Goal: Task Accomplishment & Management: Complete application form

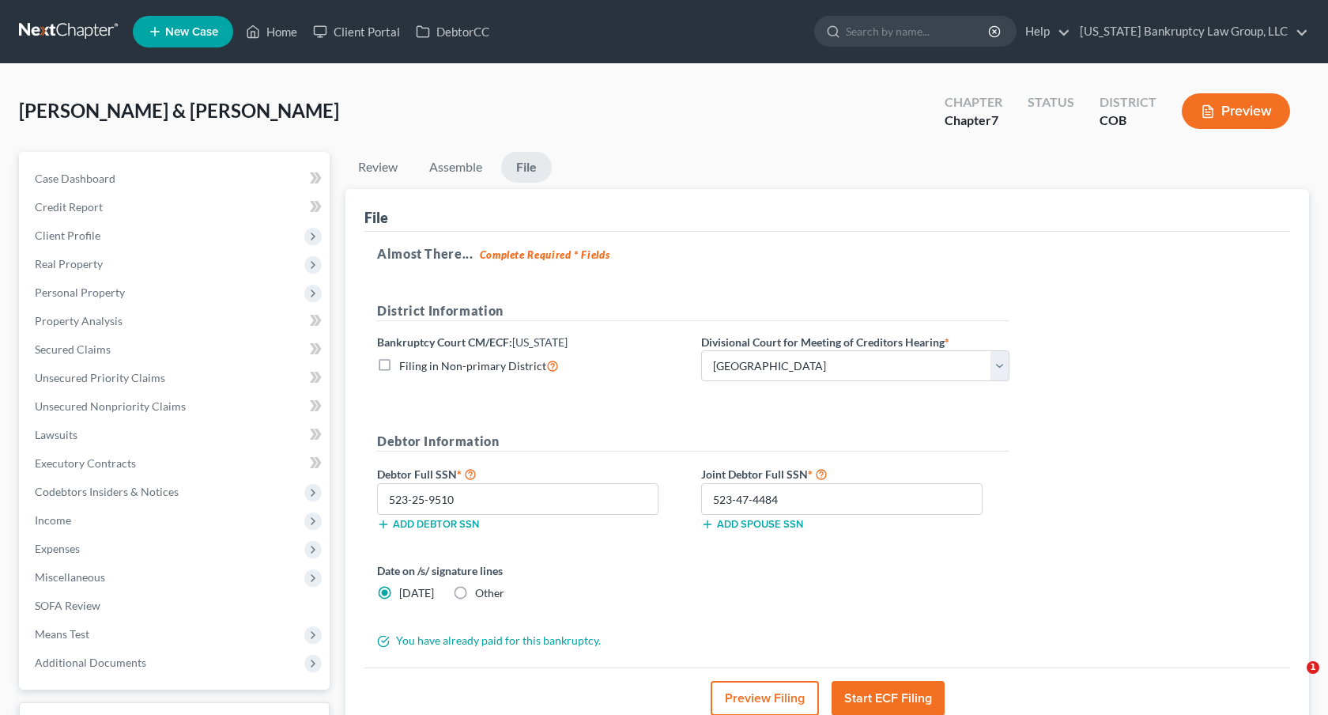
select select "0"
click at [66, 31] on link at bounding box center [69, 31] width 101 height 28
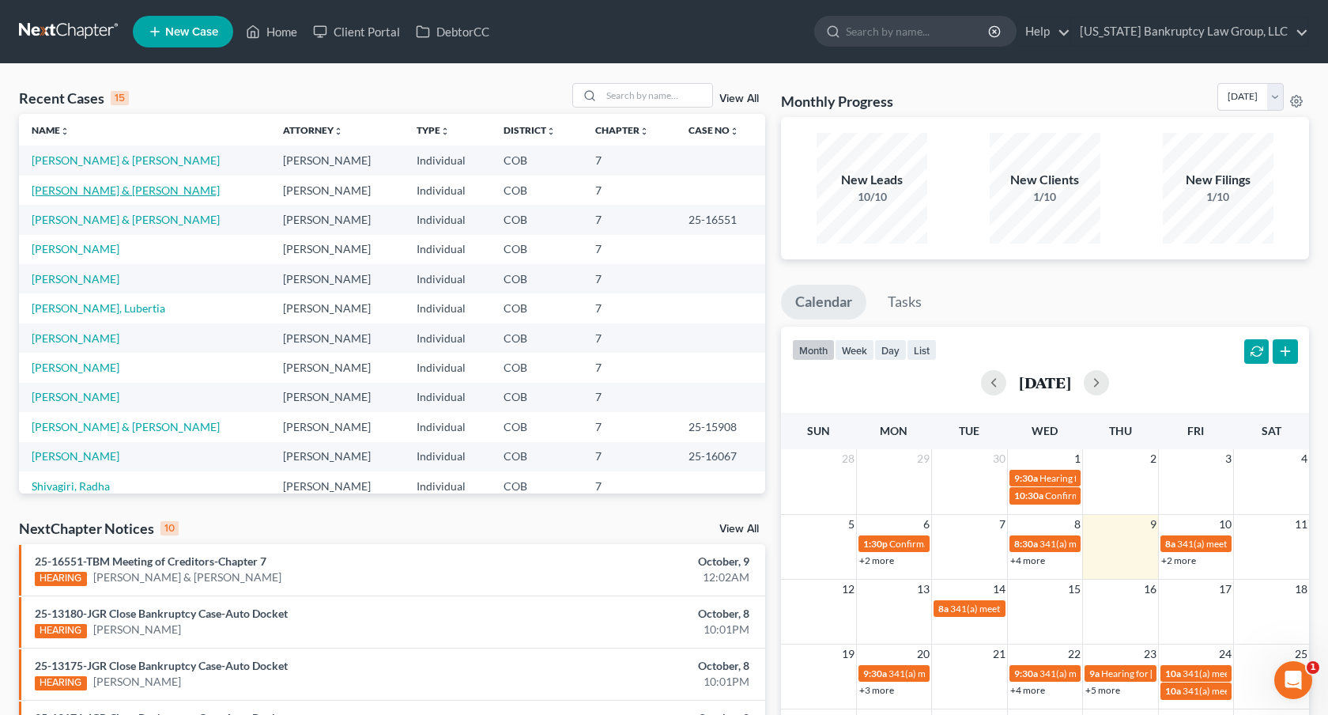
click at [119, 193] on link "Velarde, Isabel & Randy" at bounding box center [126, 189] width 188 height 13
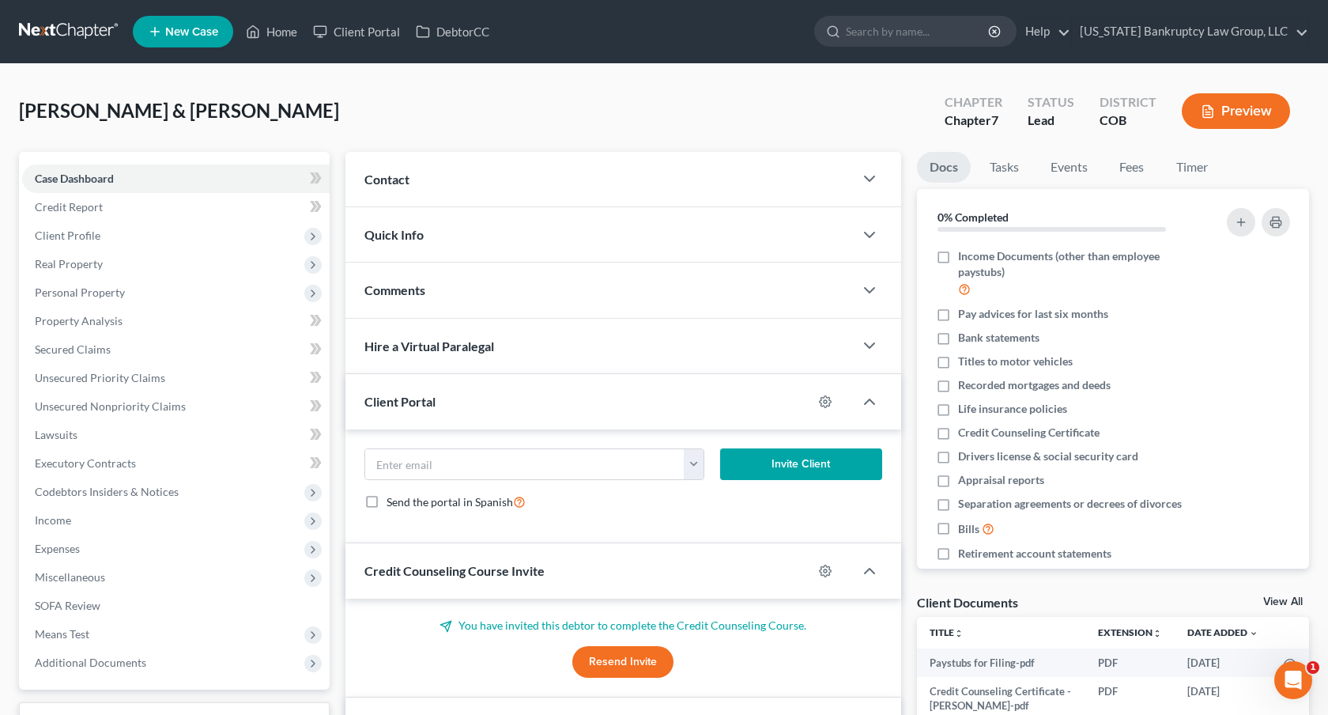
scroll to position [243, 0]
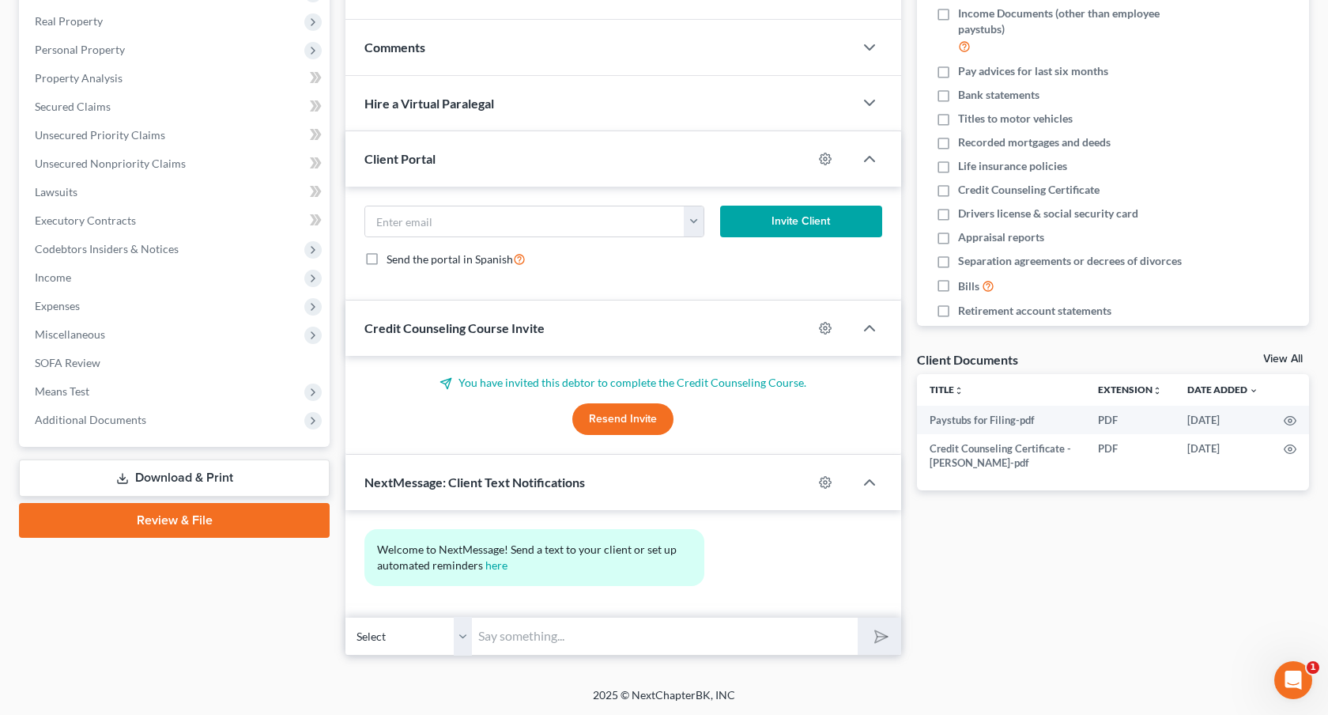
click at [259, 518] on link "Review & File" at bounding box center [174, 520] width 311 height 35
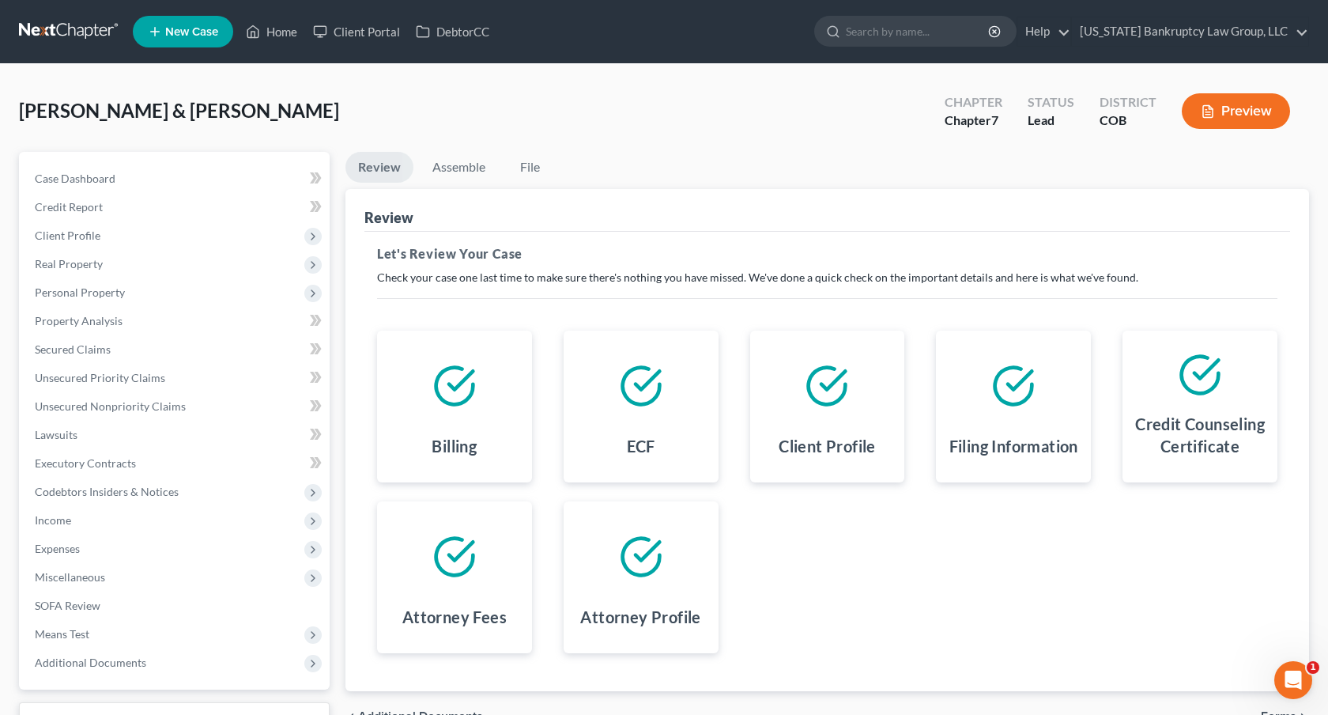
scroll to position [124, 0]
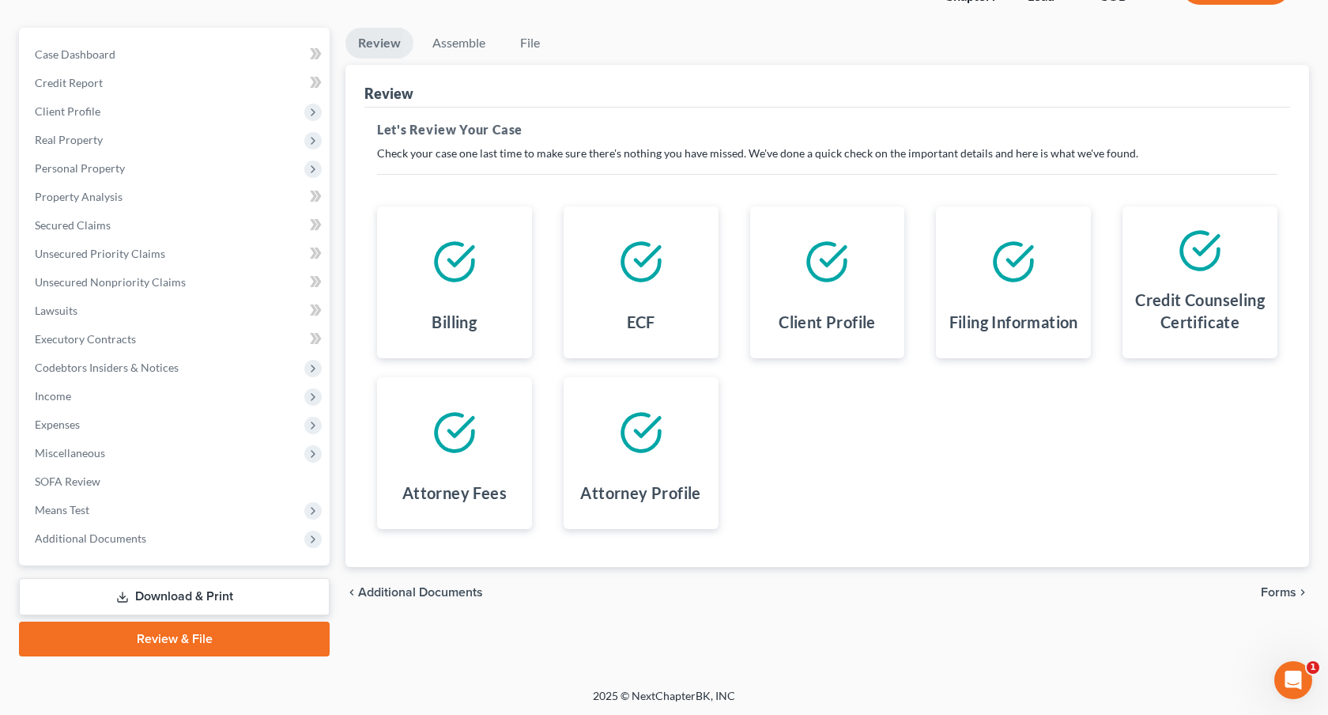
click at [1270, 595] on span "Forms" at bounding box center [1279, 592] width 36 height 13
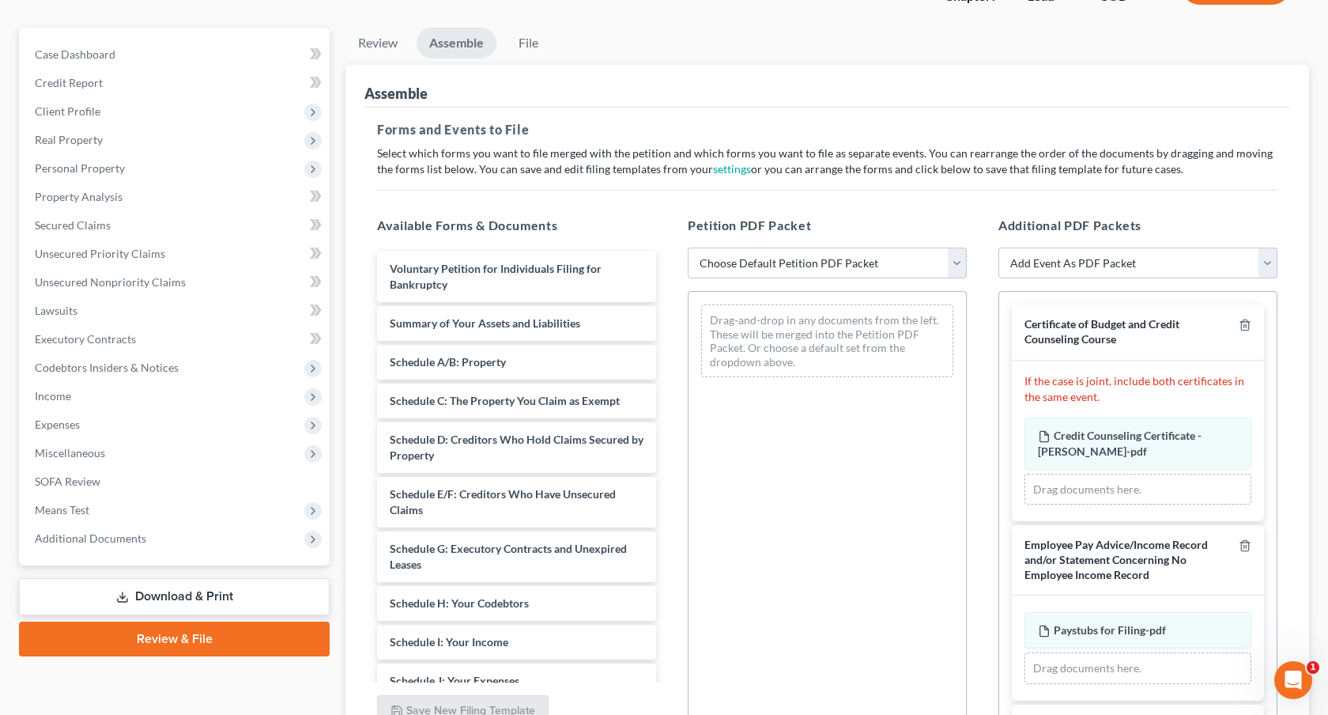
scroll to position [97, 0]
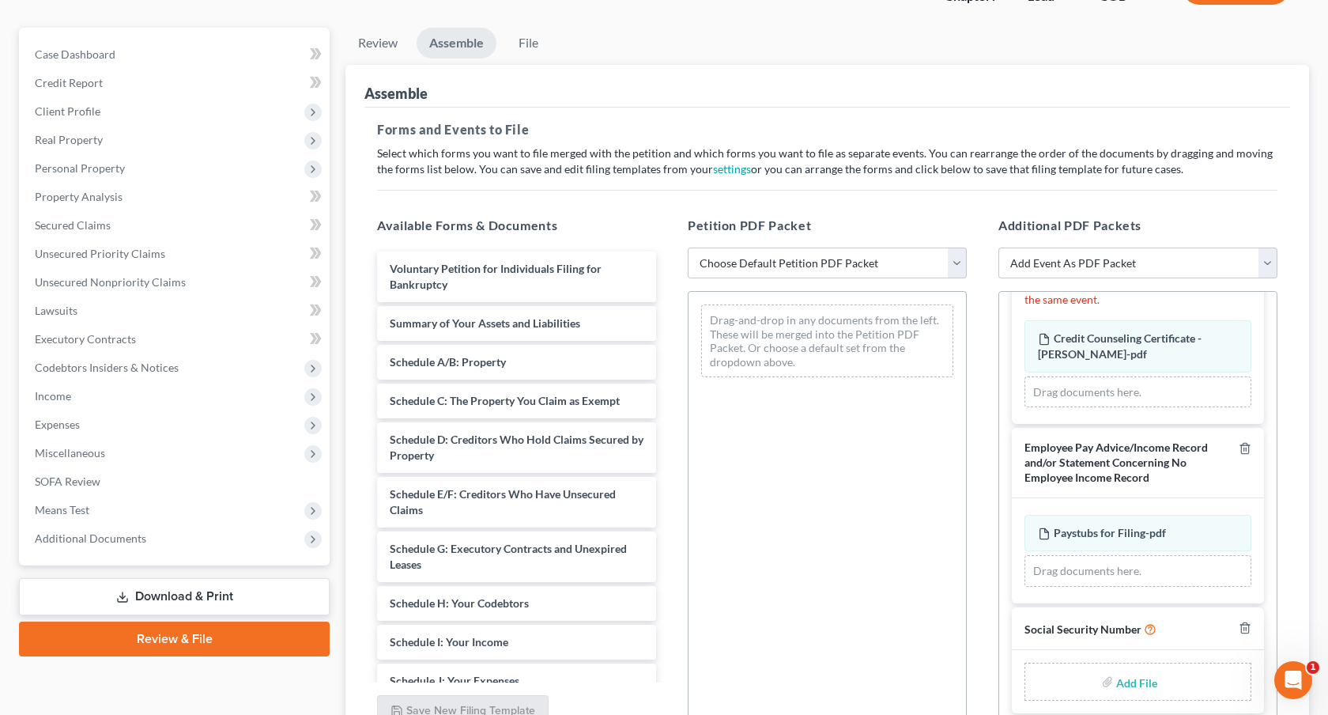
click at [1135, 677] on input "file" at bounding box center [1135, 681] width 38 height 28
type input "C:\fakepath\100925 Statement of Social Security Number.pdf"
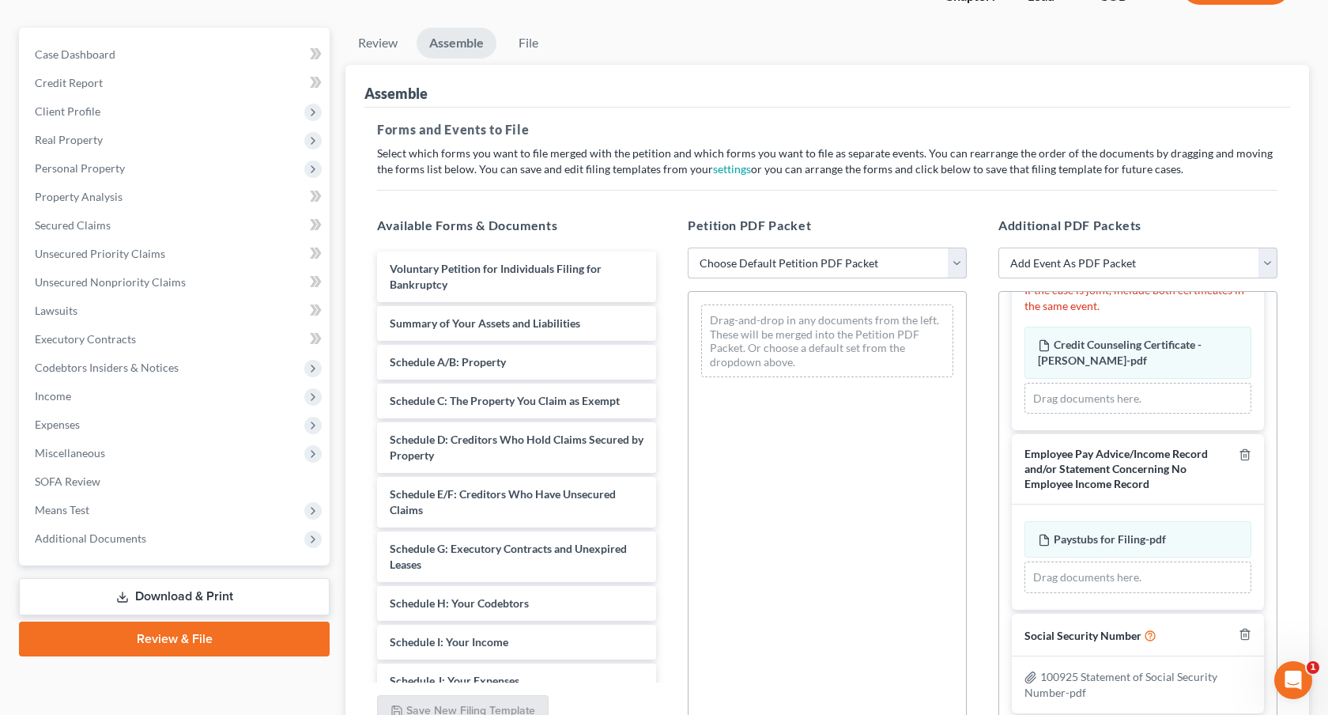
click at [824, 263] on select "Choose Default Petition PDF Packet Emergency Filing (Voluntary Petition and Cre…" at bounding box center [827, 263] width 279 height 32
select select "1"
click at [688, 247] on select "Choose Default Petition PDF Packet Emergency Filing (Voluntary Petition and Cre…" at bounding box center [827, 263] width 279 height 32
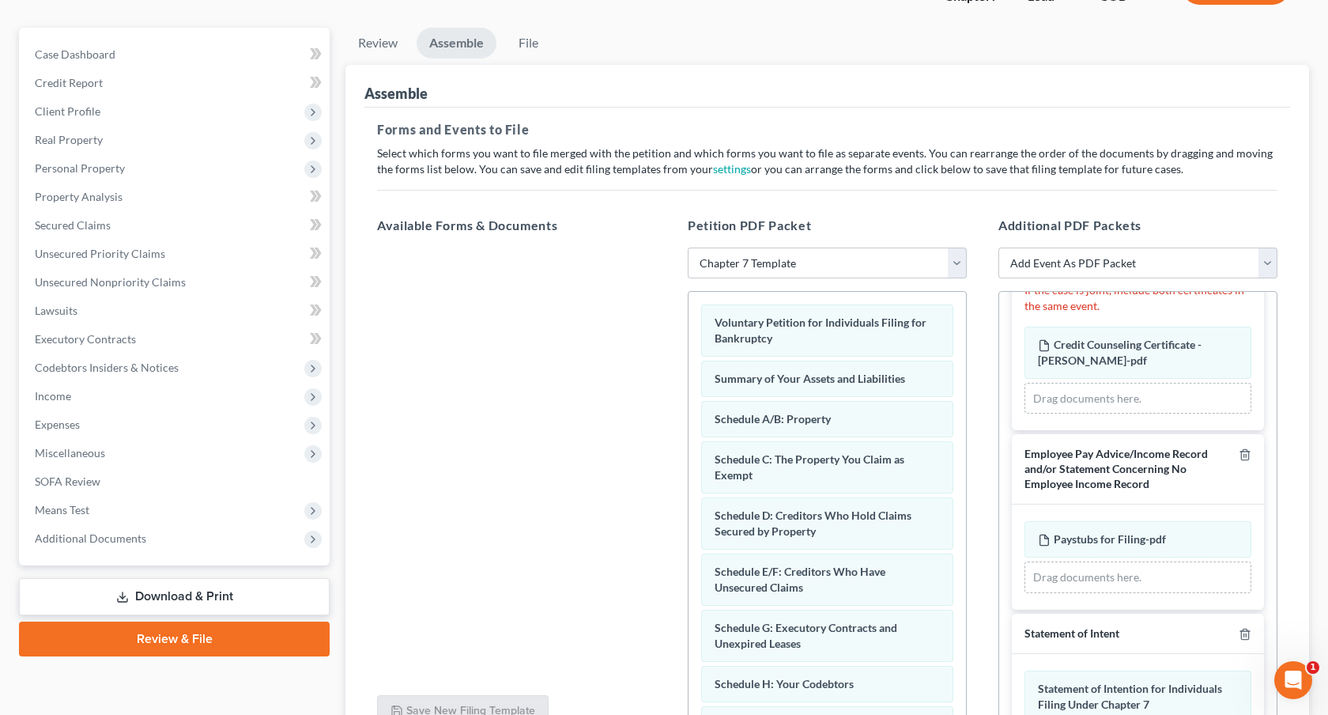
scroll to position [277, 0]
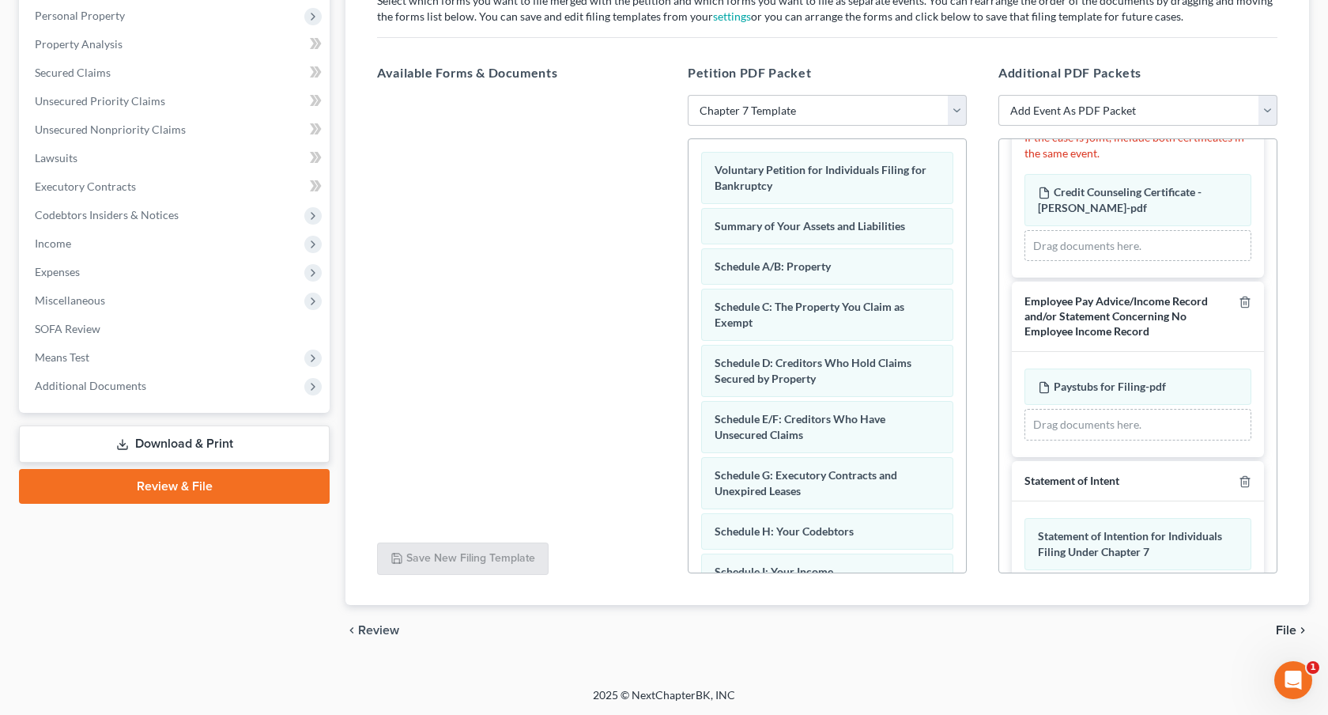
click at [1286, 630] on span "File" at bounding box center [1286, 630] width 21 height 13
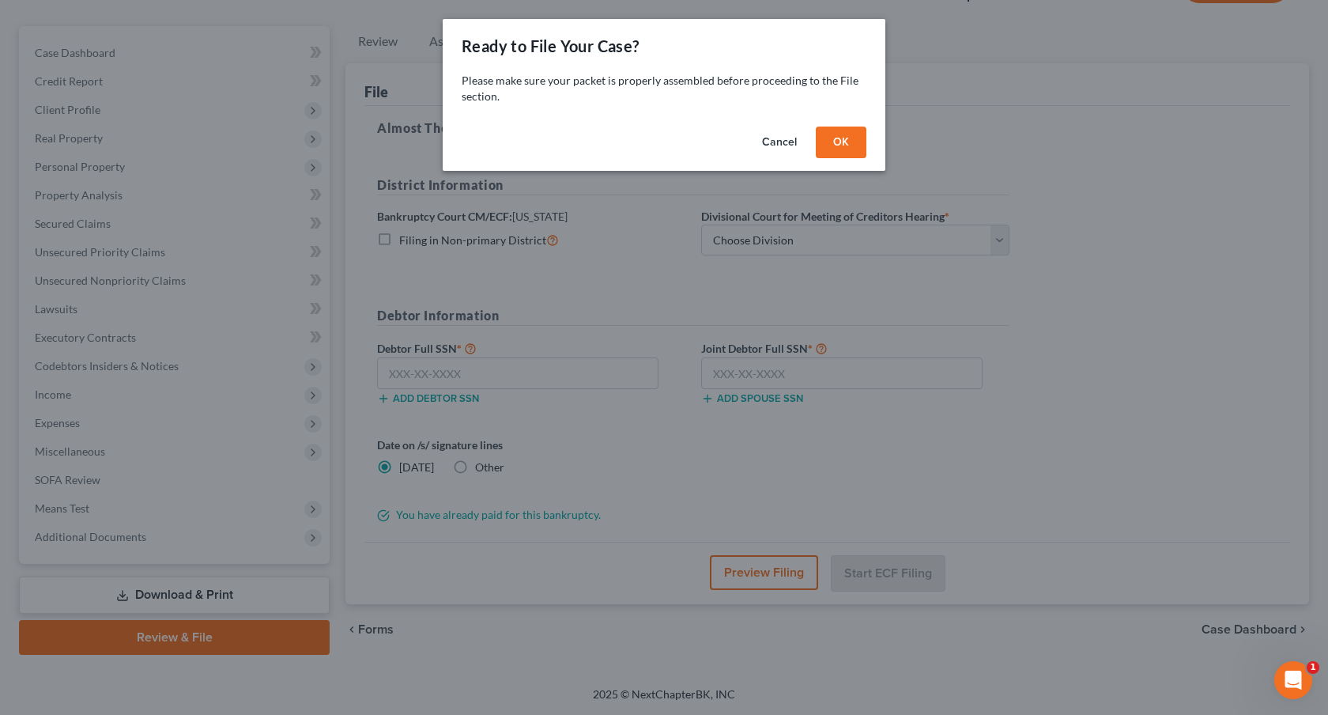
scroll to position [125, 0]
click at [827, 134] on button "OK" at bounding box center [841, 143] width 51 height 32
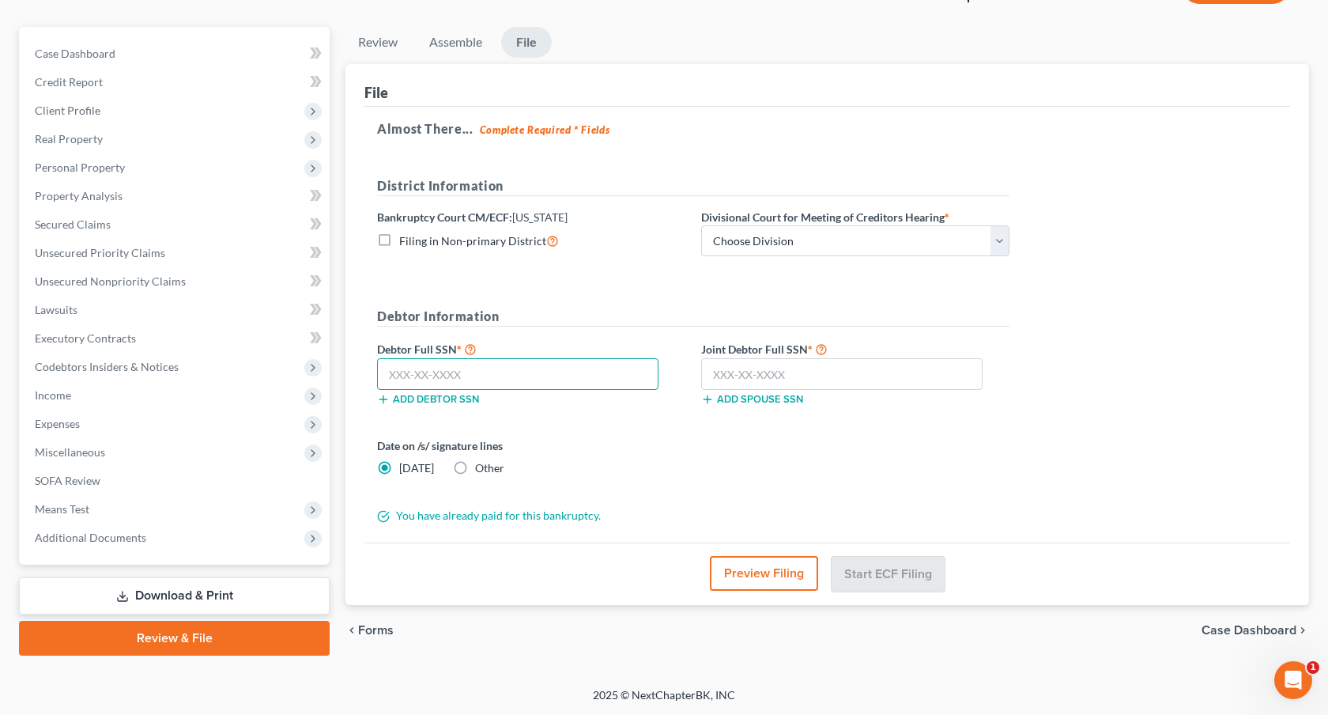
click at [496, 374] on input "text" at bounding box center [517, 374] width 281 height 32
type input "521-93-5622"
click at [730, 368] on input "text" at bounding box center [841, 374] width 281 height 32
type input "523-97-3960"
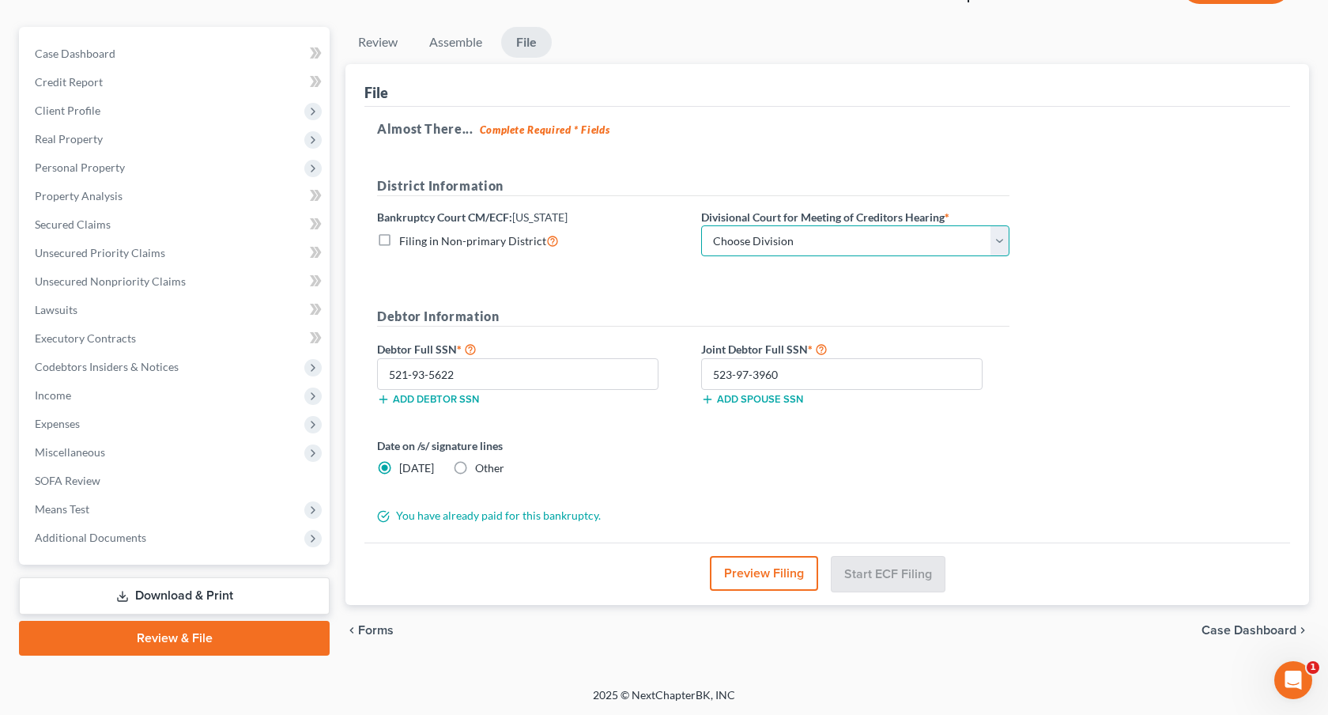
click at [795, 244] on select "Choose Division Denver" at bounding box center [855, 241] width 308 height 32
select select "0"
click at [701, 225] on select "Choose Division Denver" at bounding box center [855, 241] width 308 height 32
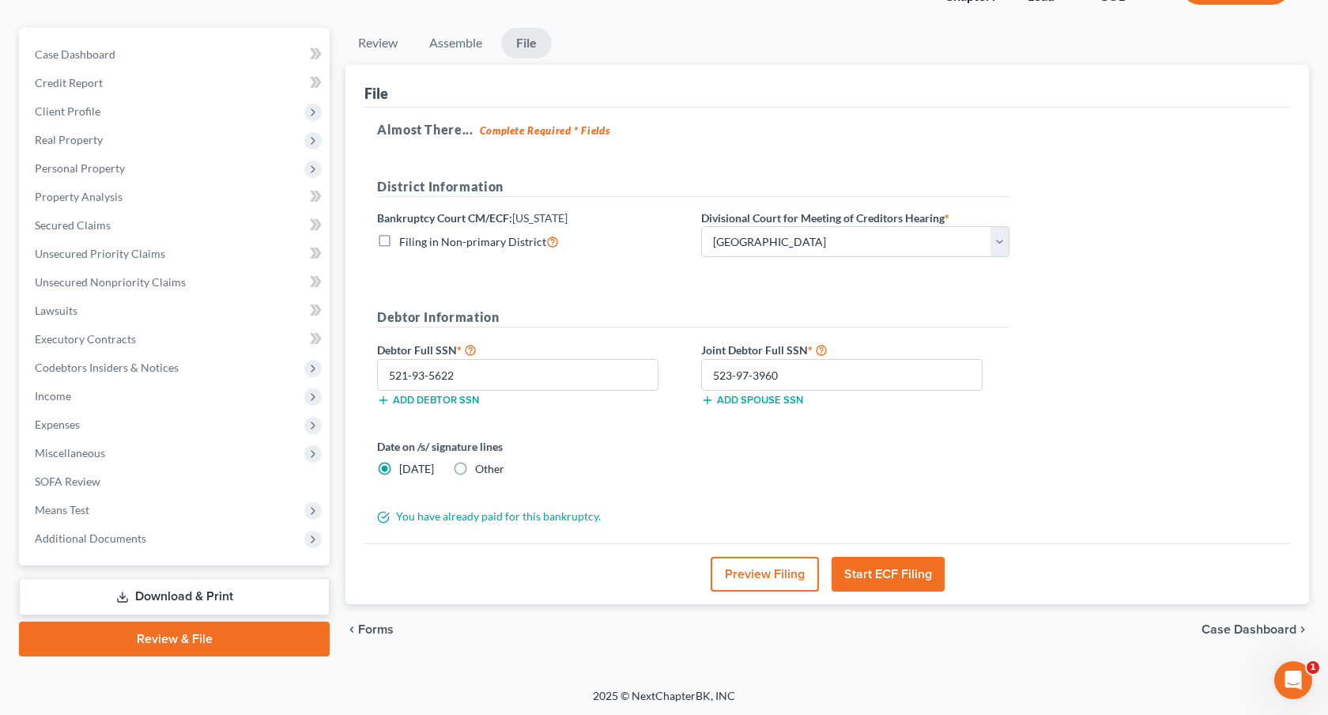
click at [886, 573] on button "Start ECF Filing" at bounding box center [888, 574] width 113 height 35
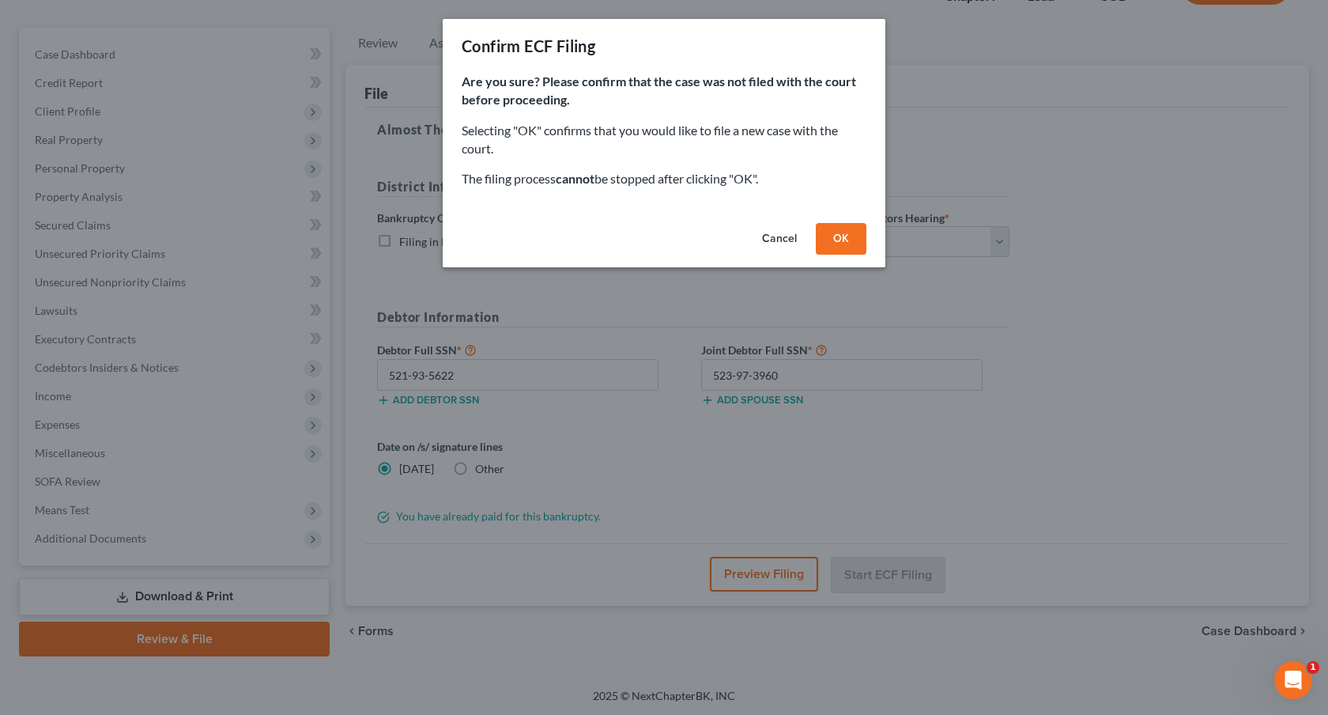
click at [846, 231] on button "OK" at bounding box center [841, 239] width 51 height 32
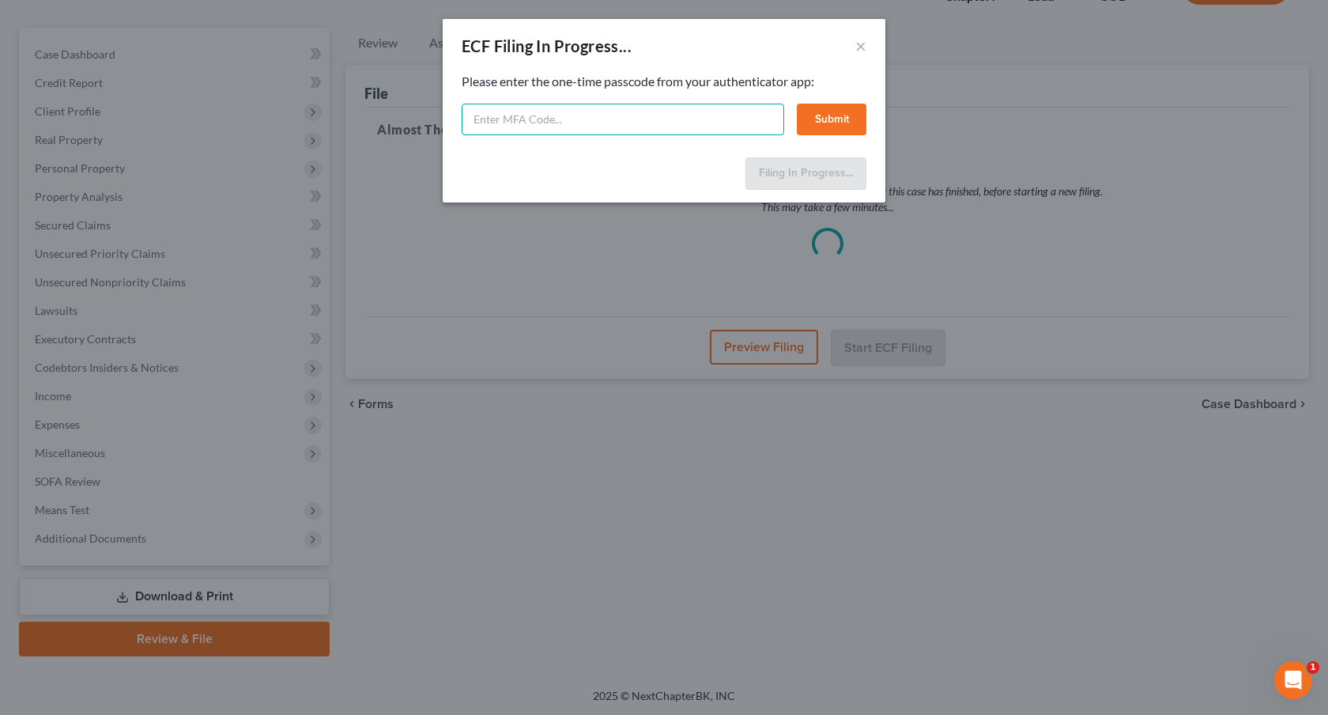
click at [661, 128] on input "text" at bounding box center [623, 120] width 323 height 32
type input "557177"
click at [827, 114] on button "Submit" at bounding box center [832, 120] width 70 height 32
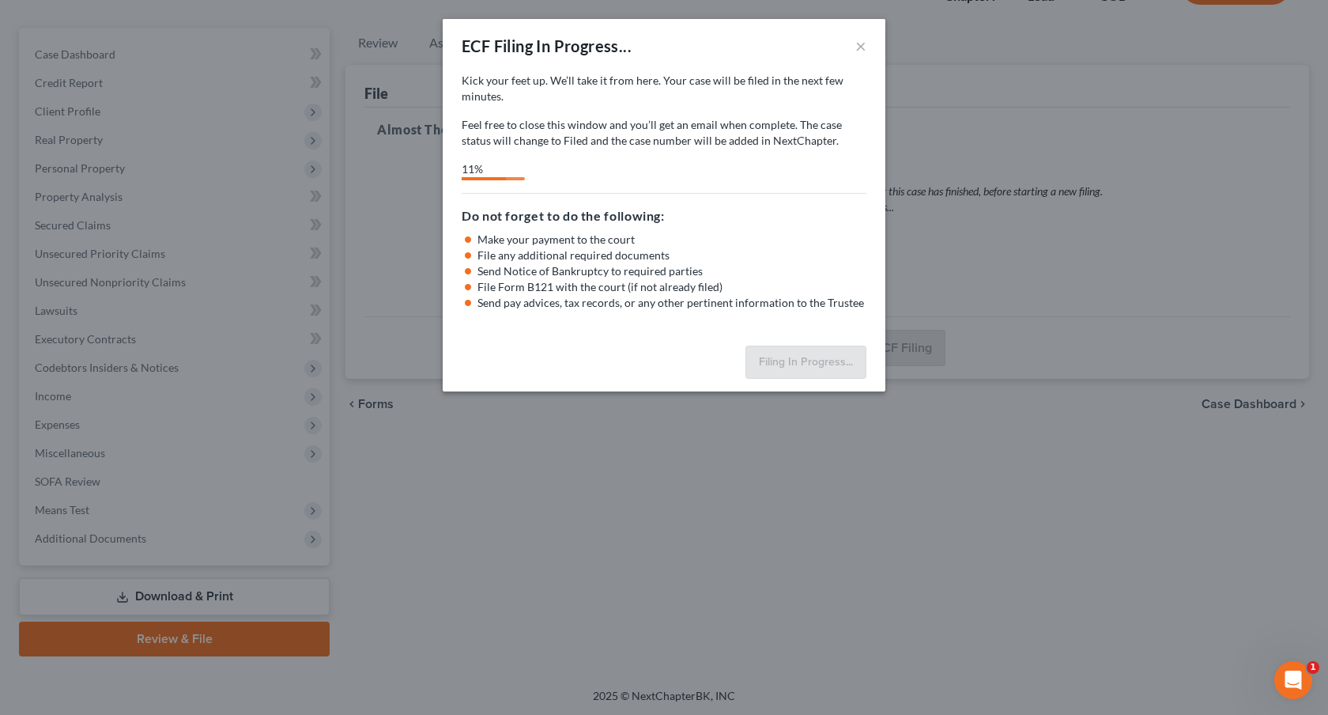
select select "0"
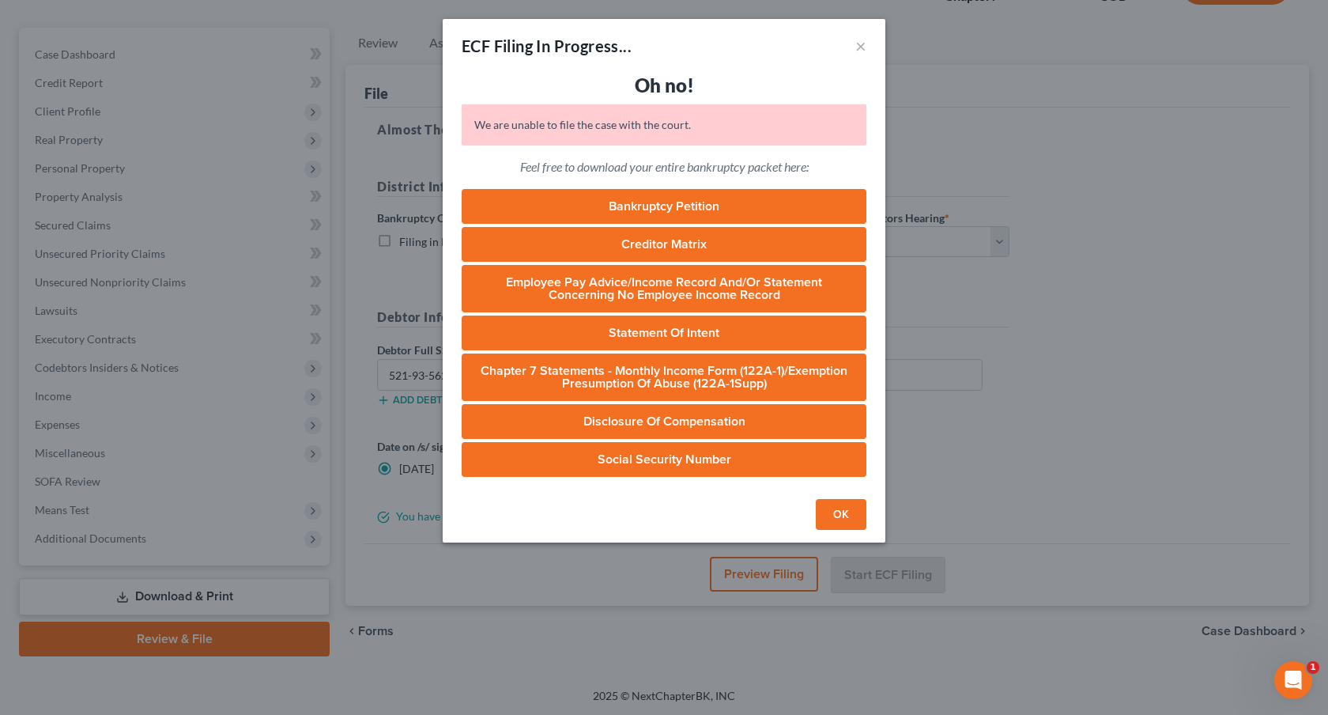
click at [848, 515] on button "OK" at bounding box center [841, 515] width 51 height 32
